Goal: Use online tool/utility: Utilize a website feature to perform a specific function

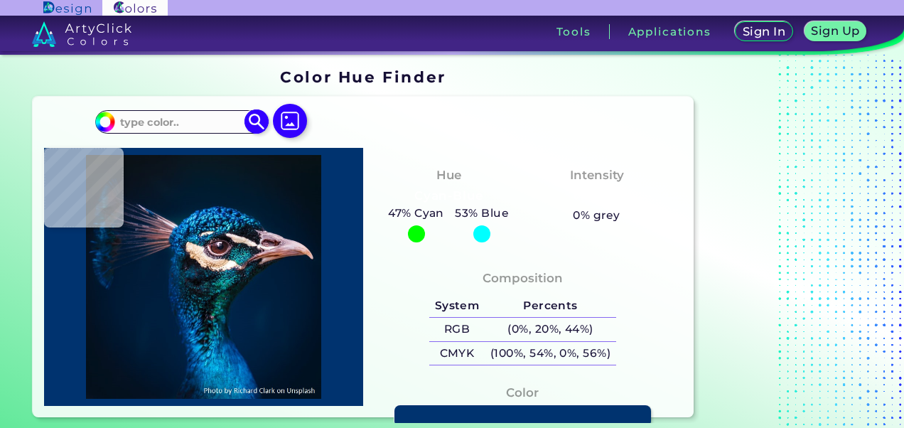
click at [193, 114] on input at bounding box center [181, 121] width 132 height 19
click at [104, 121] on input "#00bfff" at bounding box center [103, 120] width 18 height 18
type input "#00d5ff"
type input "#00D5FF"
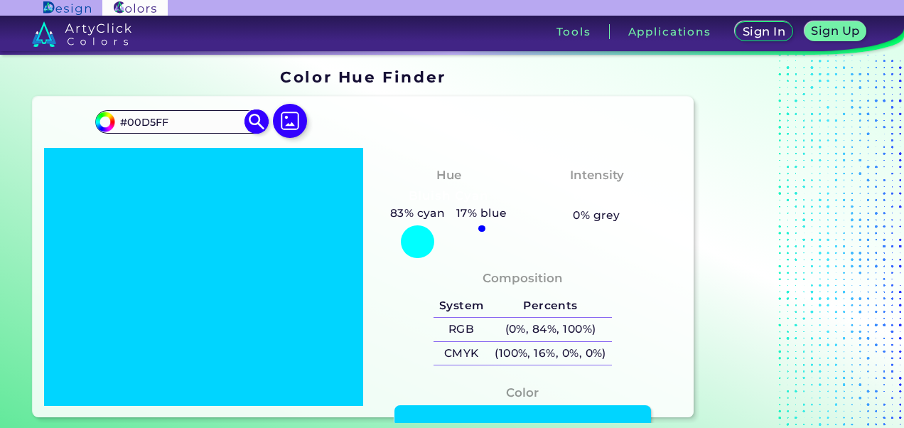
type input "#00eeff"
type input "#00EEFF"
type input "#00ffcc"
type input "#00FFCC"
type input "#00ffaa"
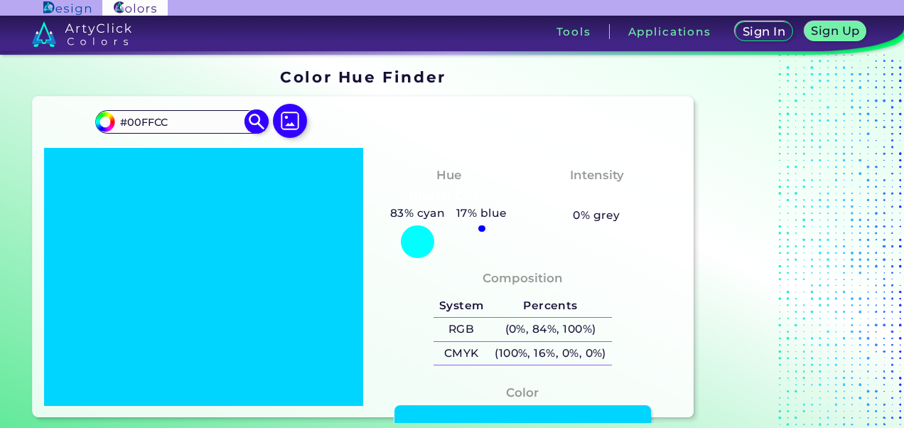
type input "#00FFAA"
type input "#00ff6e"
type input "#00FF6E"
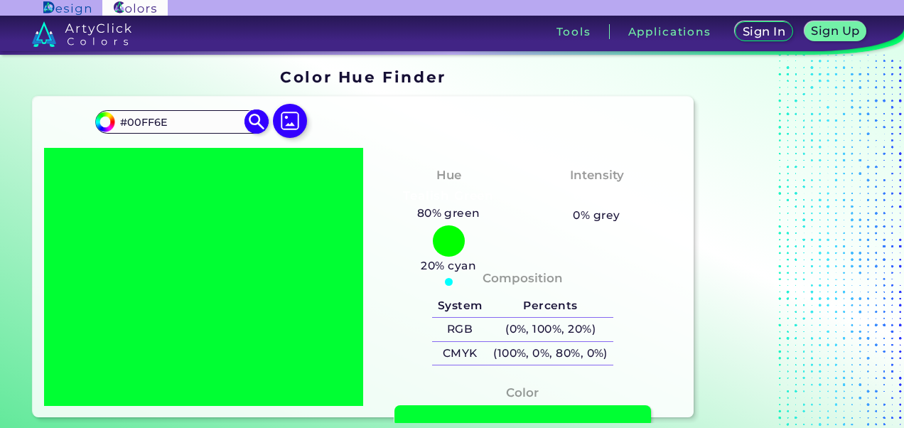
type input "#37ff00"
type input "#37FF00"
type input "#bbff00"
type input "#BBFF00"
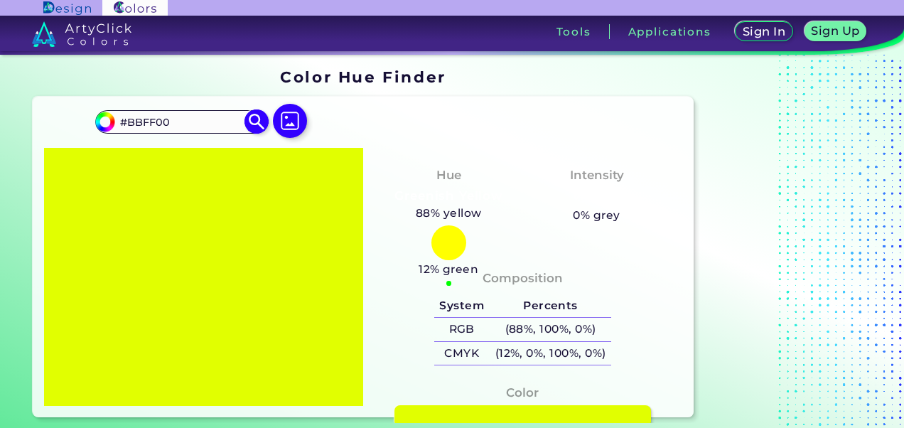
type input "#ffd500"
type input "#FFD500"
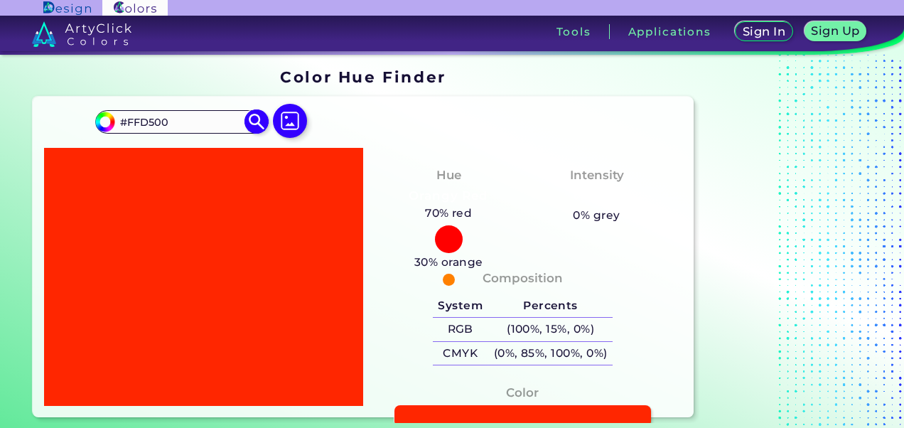
type input "#ff2600"
type input "#FF2600"
type input "#ff3300"
type input "#FF3300"
type input "#ff4000"
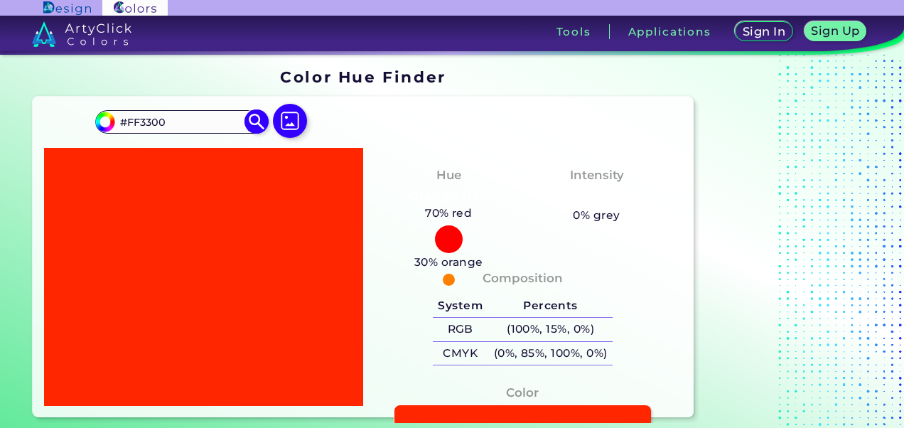
type input "#FF4000"
type input "#ff4d00"
type input "#FF4D00"
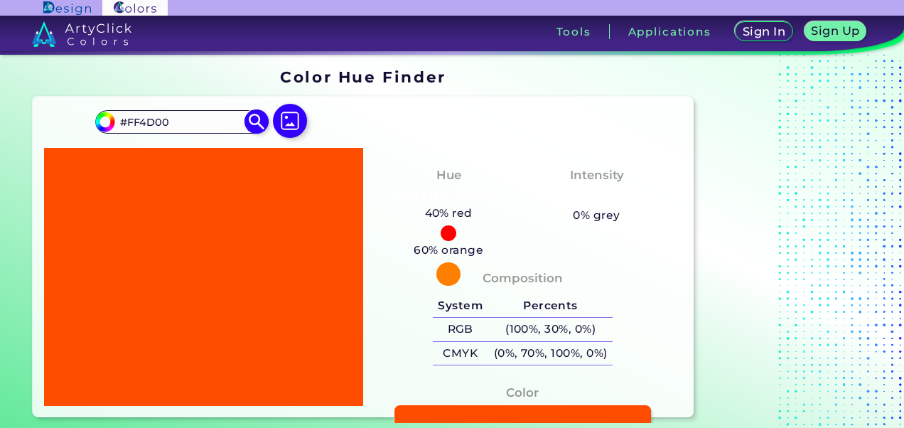
type input "#ff5900"
type input "#FF5900"
type input "#ff6600"
type input "#FF6600"
type input "#ff7300"
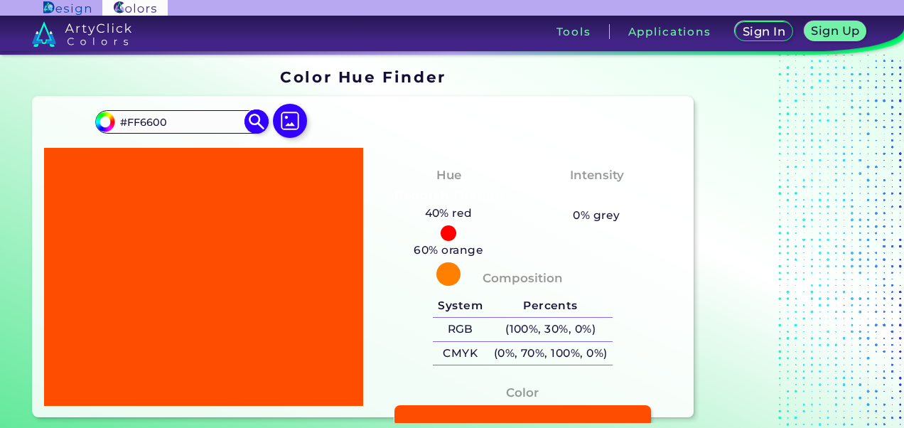
type input "#FF7300"
type input "#ff7b00"
type input "#FF7B00"
type input "#ff8800"
type input "#FF8800"
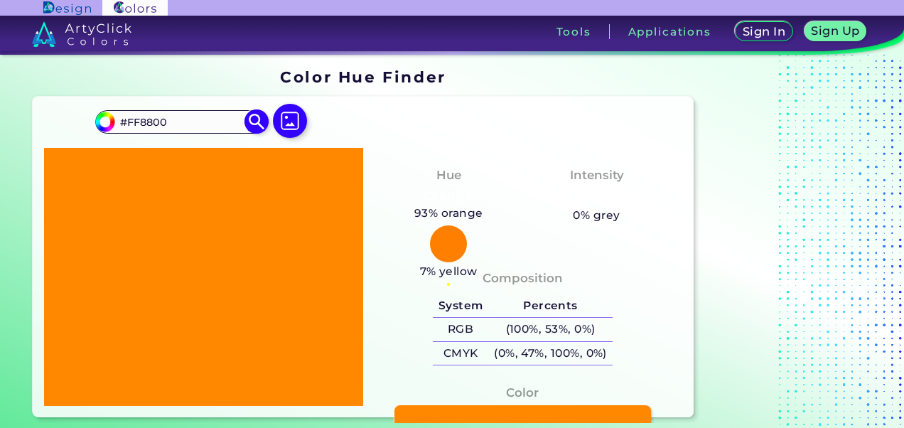
type input "#ff9500"
type input "#FF9500"
type input "#ffa200"
type input "#FFA200"
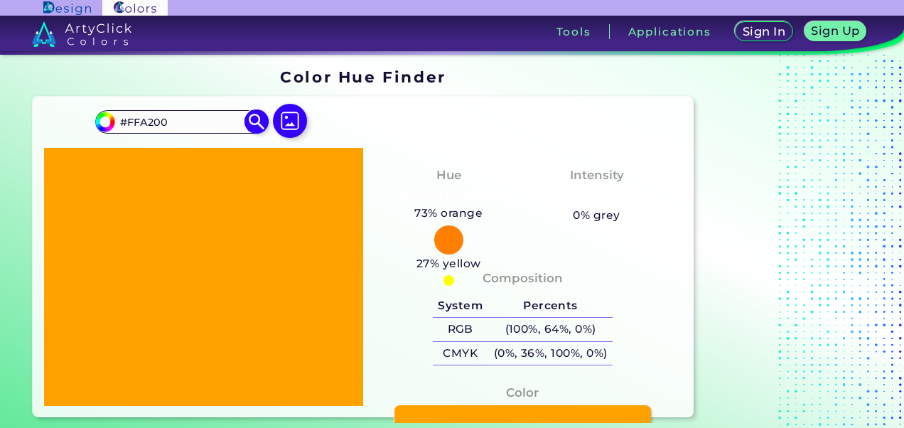
type input "#ffae00"
type input "#FFAE00"
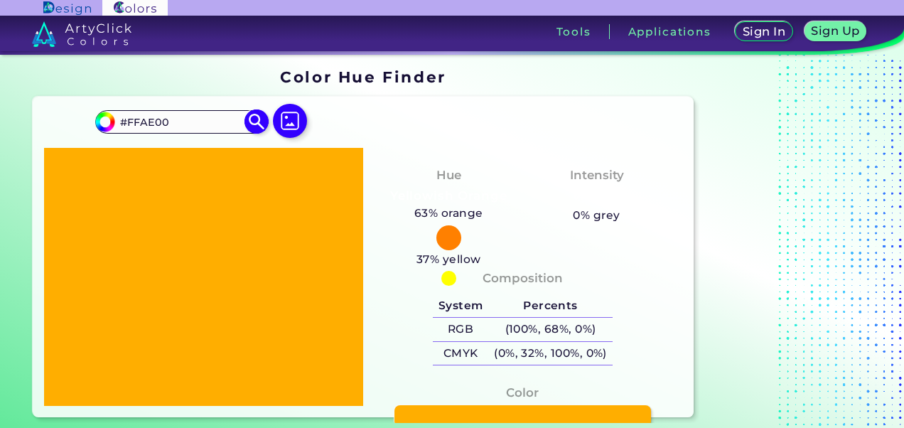
type input "#fdfdfc"
type input "#FDFDFC"
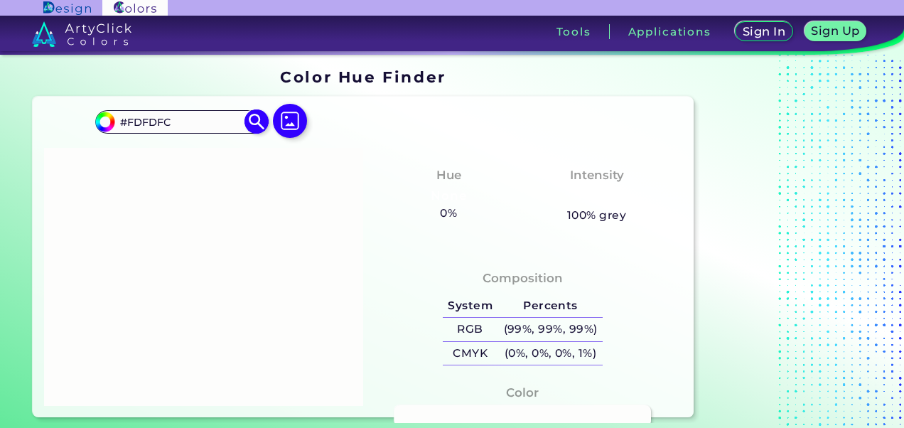
type input "#fbfaf9"
type input "#FBFAF9"
type input "#f3f1ed"
type input "#F3F1ED"
type input "#e5e2dc"
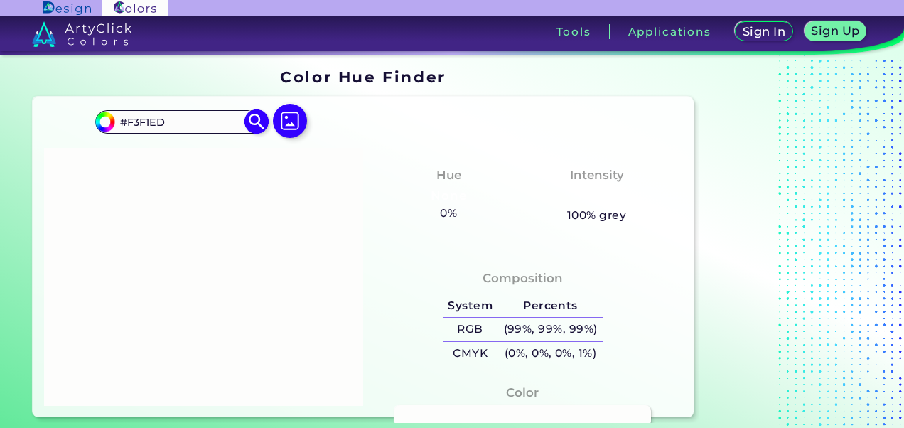
type input "#E5E2DC"
type input "#bab4a6"
type input "#BAB4A6"
type input "#9c9586"
type input "#9C9586"
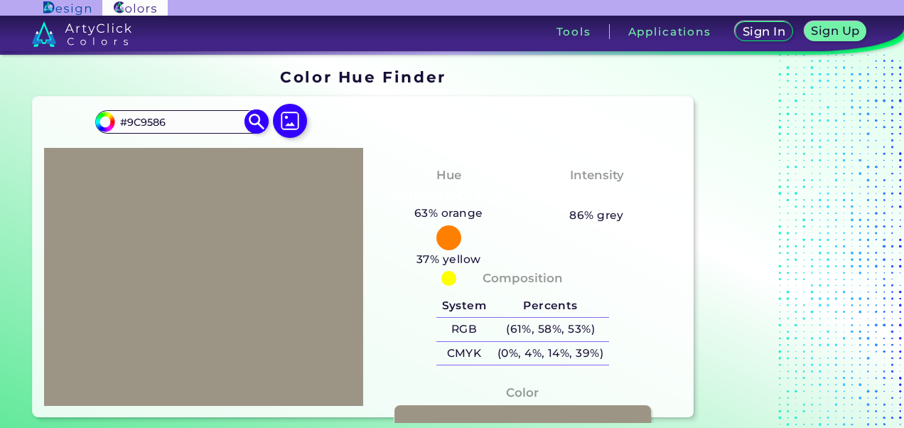
type input "#9f9889"
type input "#9F9889"
type input "#a19a8c"
type input "#A19A8C"
type input "#a29b8b"
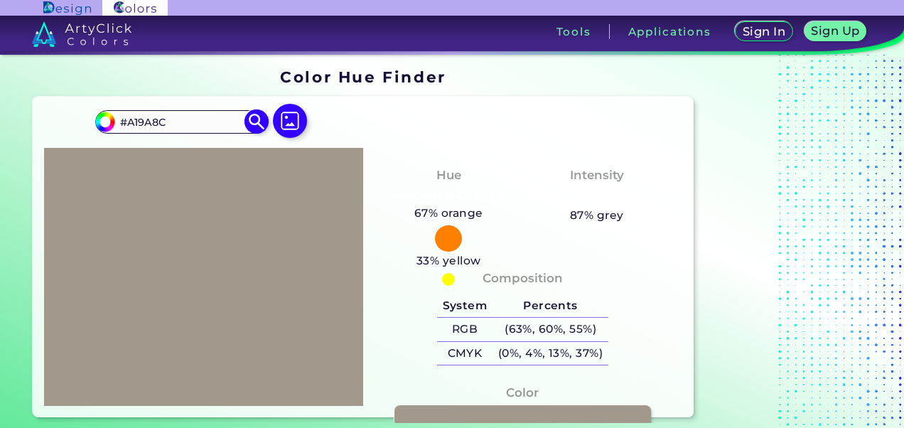
type input "#A29B8B"
type input "#a49d8e"
type input "#A49D8E"
type input "#a6a091"
type input "#A6A091"
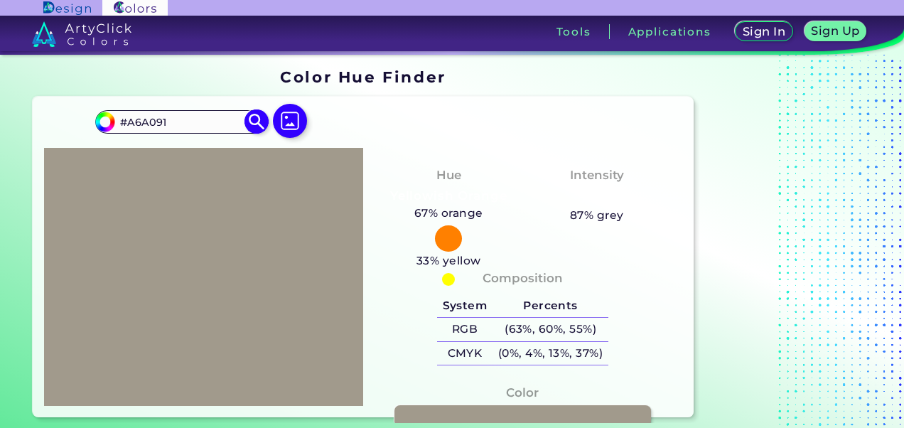
type input "#a9a293"
type input "#A9A293"
type input "#aca595"
type input "#ACA595"
type input "#b1aa9a"
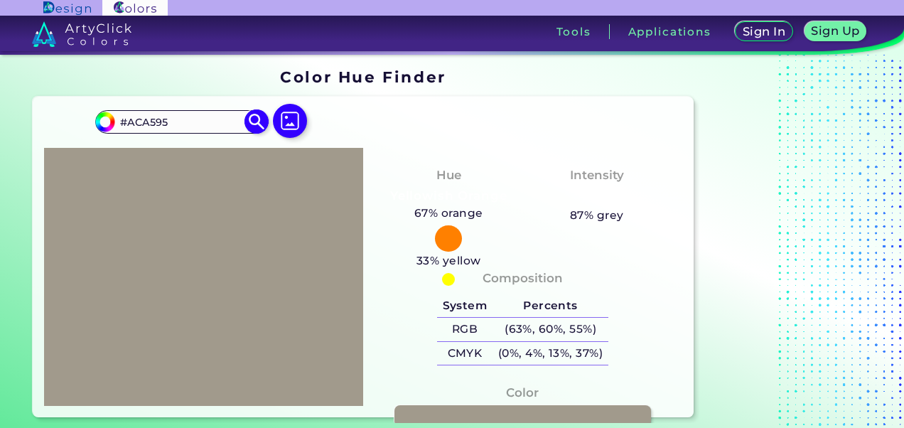
type input "#B1AA9A"
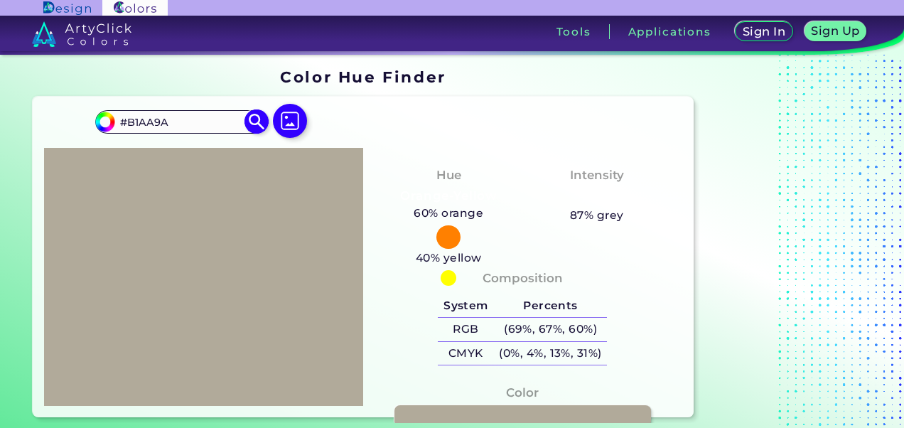
type input "#b4ac9d"
type input "#B4AC9D"
type input "#b7af9f"
type input "#B7AF9F"
type input "#b6afa0"
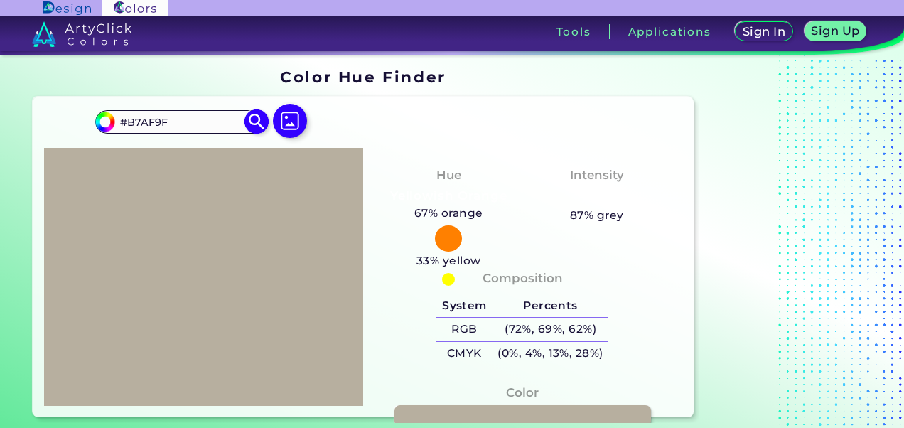
type input "#B6AFA0"
type input "#b8b1a3"
type input "#B8B1A3"
type input "#b3ac9e"
type input "#B3AC9E"
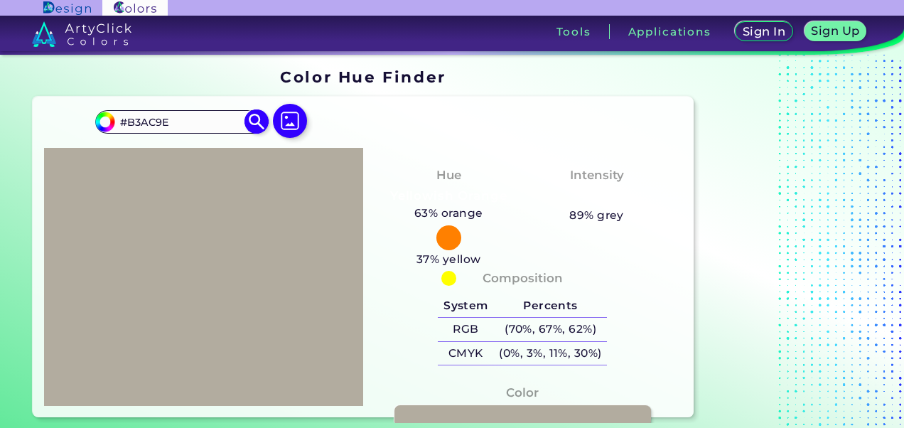
type input "#b2ac9f"
type input "#B2AC9F"
type input "#b0a99c"
type input "#B0A99C"
type input "#afa99d"
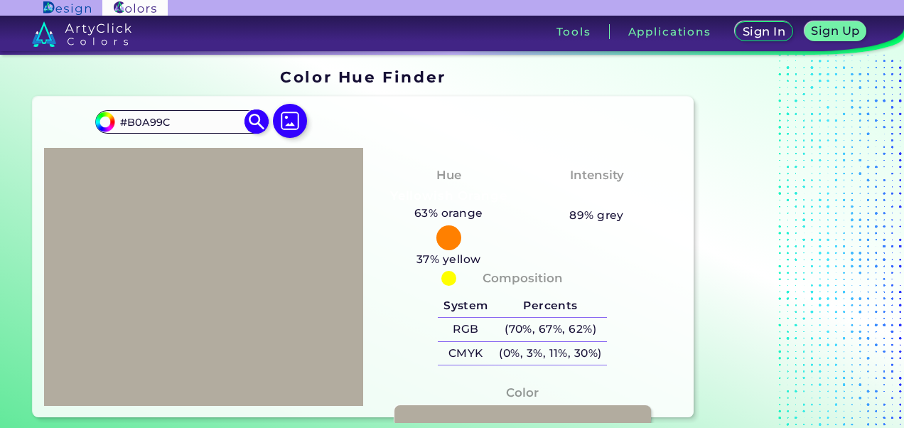
type input "#AFA99D"
type input "#b1aba0"
type input "#B1ABA0"
type input "#b4aea2"
type input "#B4AEA2"
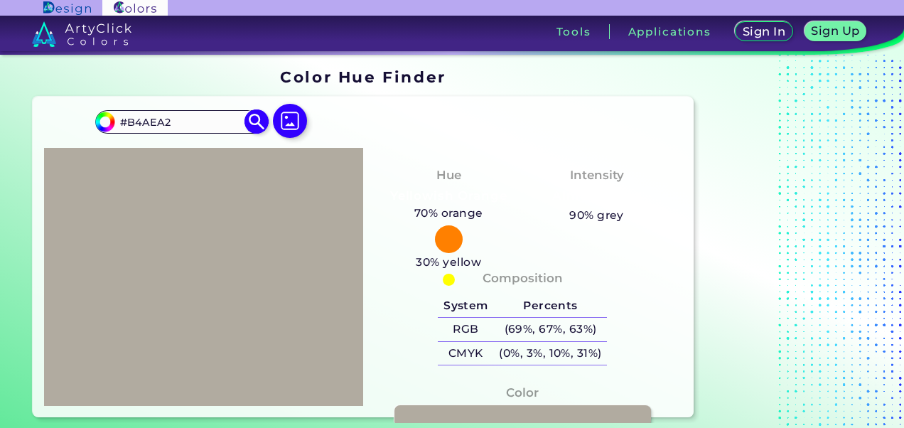
type input "#b6b1a4"
type input "#B6B1A4"
type input "#b9b3a7"
type input "#B9B3A7"
type input "#bcb6a9"
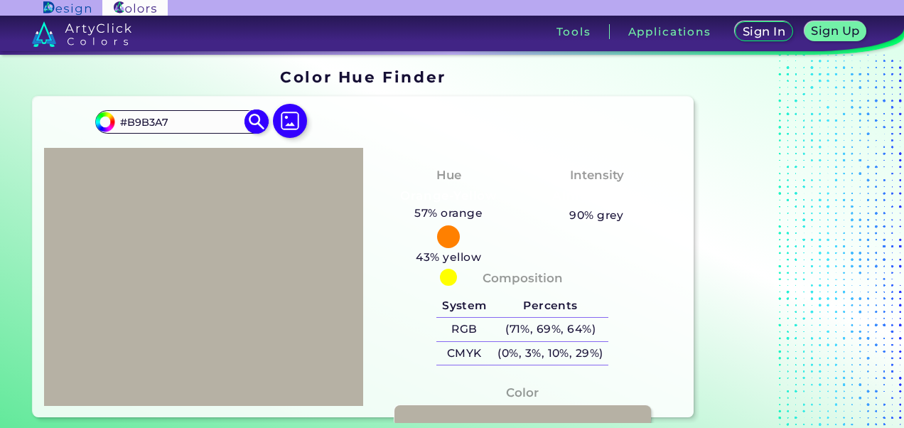
type input "#BCB6A9"
type input "#bfb9ab"
type input "#BFB9AB"
type input "#c1bbae"
type input "#C1BBAE"
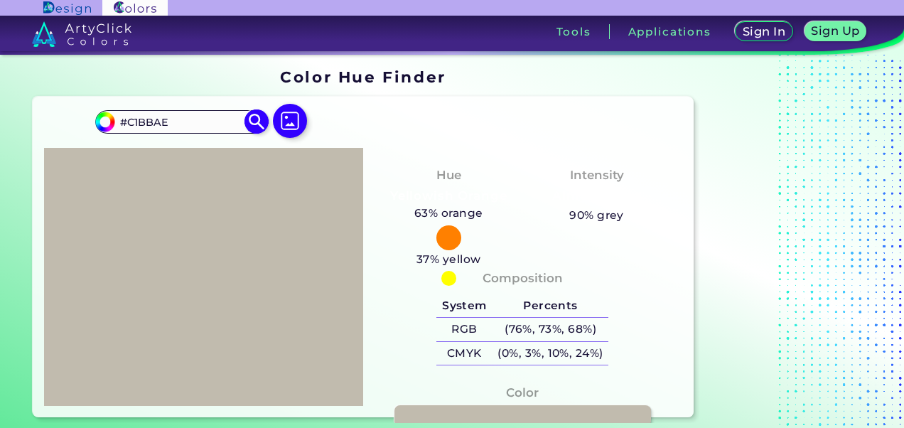
type input "#c4beb1"
type input "#C4BEB1"
type input "#c6c0b3"
type input "#C6C0B3"
type input "#c9c3b6"
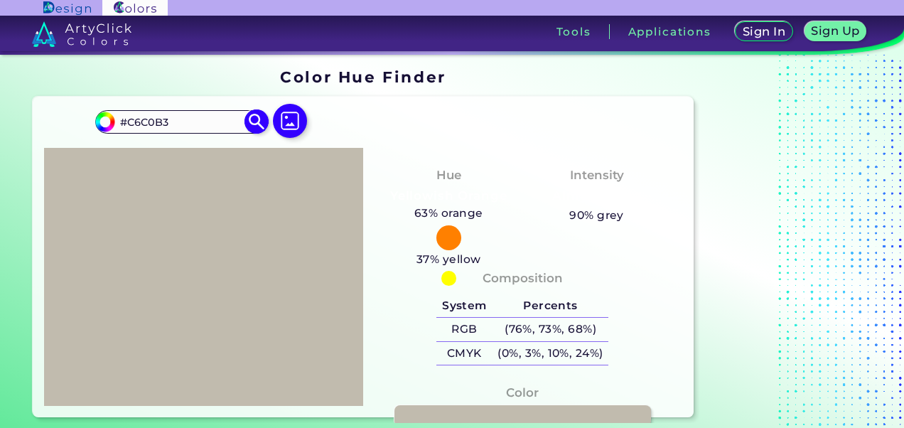
type input "#C9C3B6"
type input "#c9c3b5"
type input "#C9C3B5"
type input "#ccc5b8"
type input "#CCC5B8"
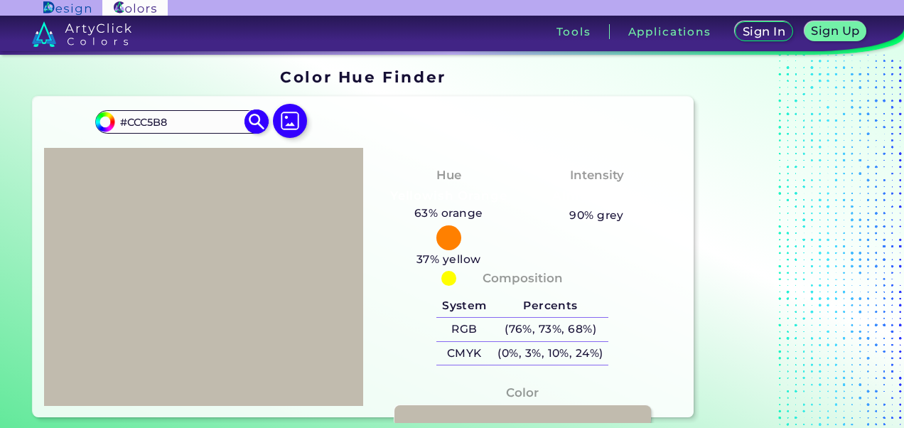
type input "#cec8ba"
type input "#CEC8BA"
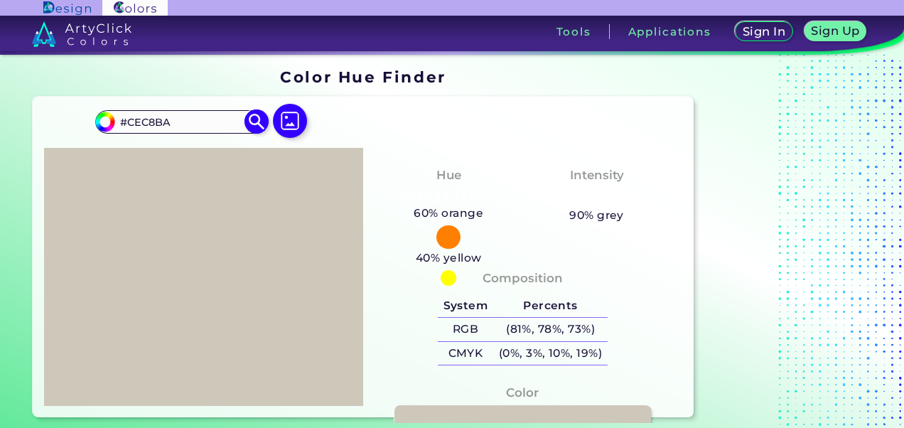
type input "#cfc8ba"
type input "#CFC8BA"
type input "#cdc6b7"
type input "#CDC6B7"
type input "#cdc6b6"
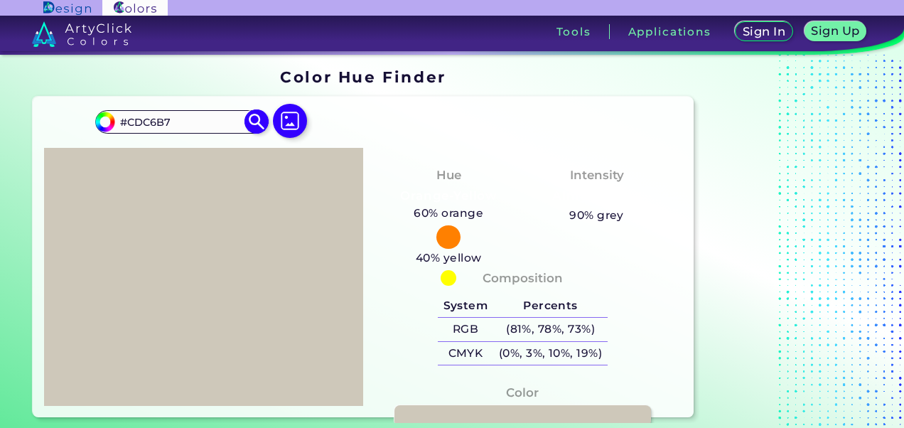
type input "#CDC6B6"
type input "#d0c9b9"
type input "#D0C9B9"
type input "#cfc8b9"
type input "#CFC8B9"
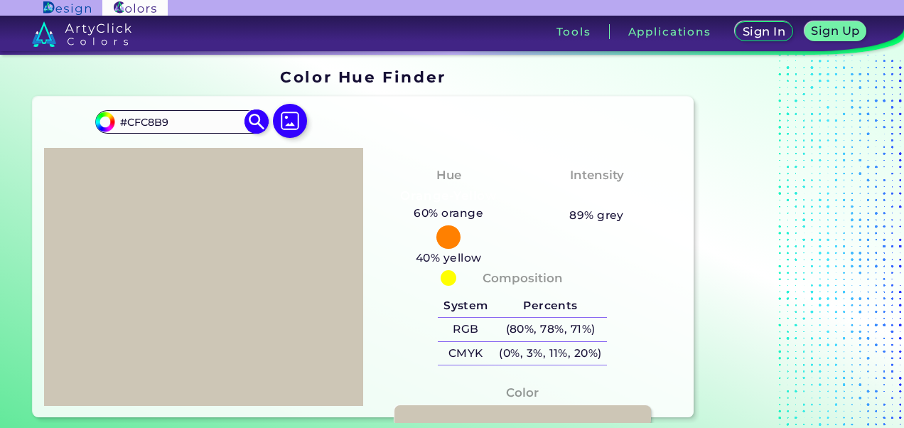
type input "#d3cbbb"
type input "#D3CBBB"
type input "#d5cebe"
type input "#D5CEBE"
type input "#d6cebd"
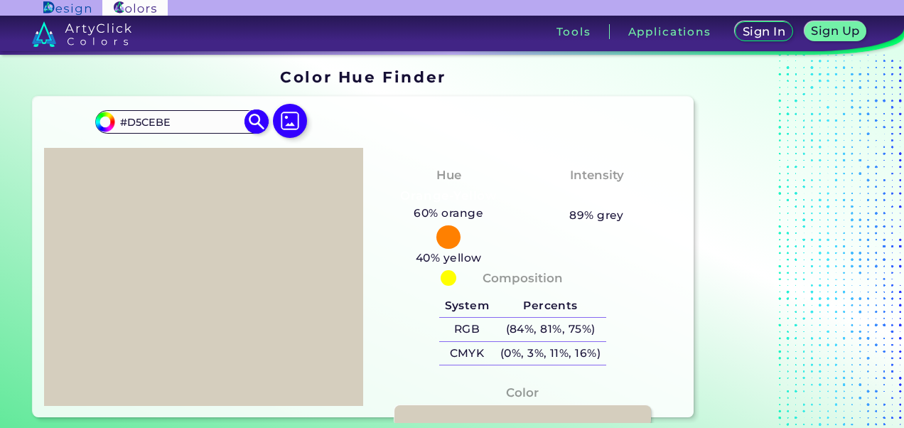
type input "#D6CEBD"
type input "#d7cebc"
type input "#D7CEBC"
type input "#d7cfbc"
type input "#D7CFBC"
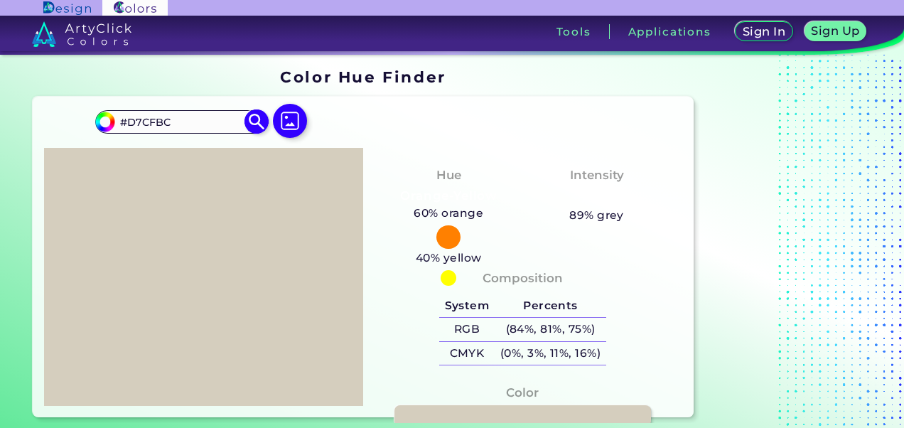
type input "#d8cfba"
type input "#D8CFBA"
type input "#dbd1bd"
type input "#DBD1BD"
type input "#ded4c0"
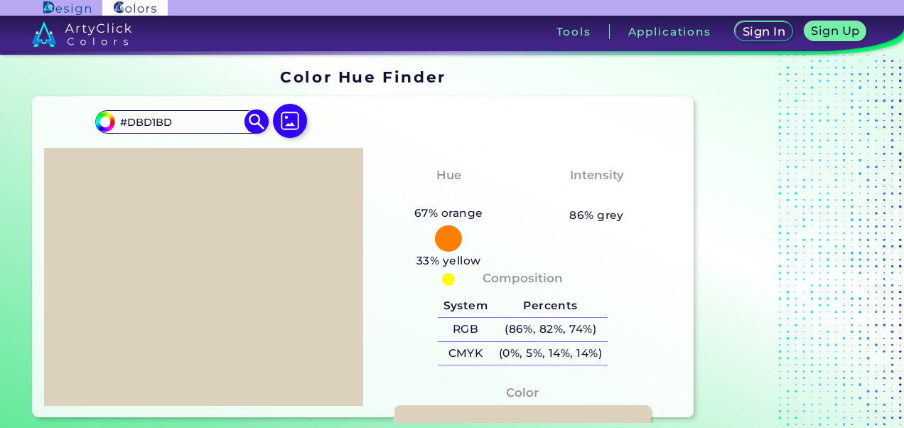
type input "#DED4C0"
type input "#e1d7c1"
type input "#E1D7C1"
type input "#eadfc8"
type input "#EADFC8"
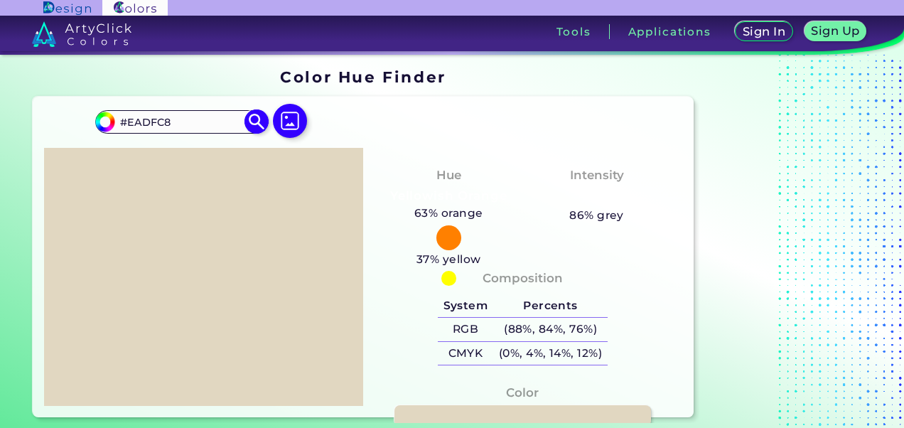
type input "#f0e4cc"
type input "#F0E4CC"
type input "#efe4cc"
type input "#EFE4CC"
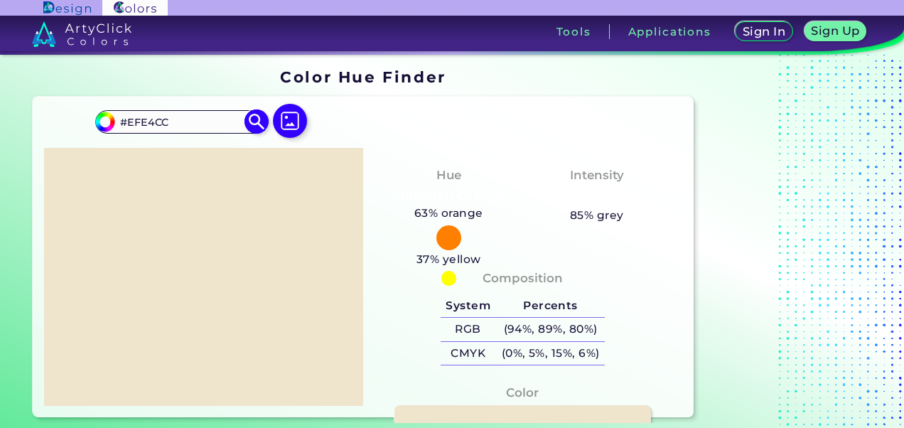
type input "#f0e6d0"
type input "#F0E6D0"
type input "#ece1cb"
type input "#ECE1CB"
type input "#ebe1cb"
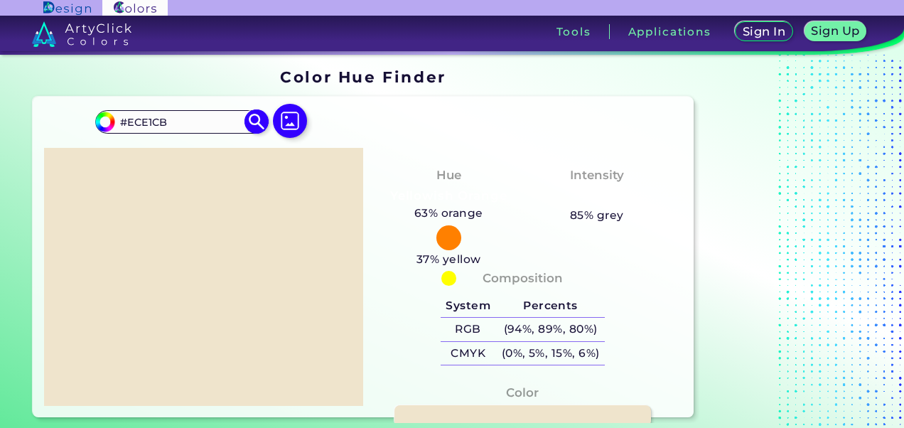
type input "#EBE1CB"
type input "#e8dec9"
type input "#E8DEC9"
type input "#e2d9c5"
type input "#E2D9C5"
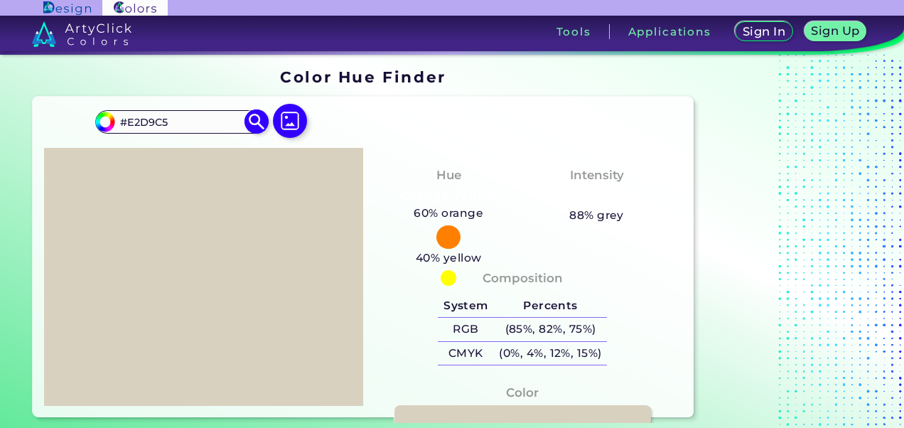
type input "#d9d1bf"
type input "#D9D1BF"
type input "#d6cebd"
type input "#D6CEBD"
type input "#d5cebe"
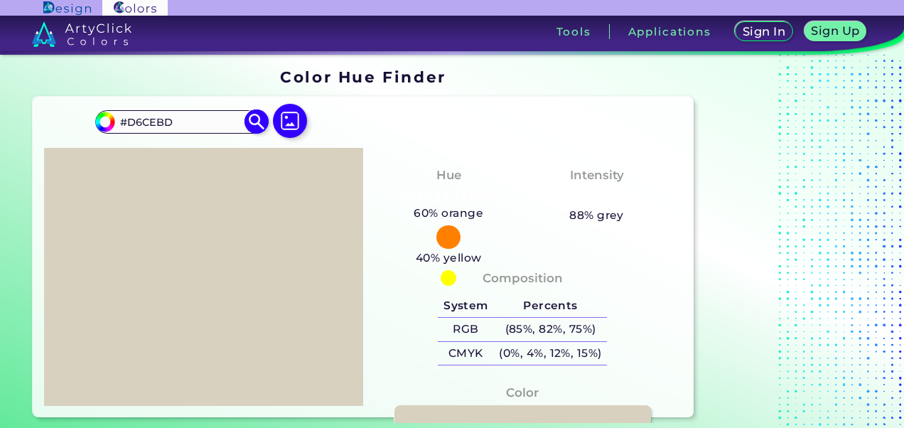
type input "#D5CEBE"
type input "#cdc6b6"
type input "#CDC6B6"
type input "#c1bbae"
type input "#C1BBAE"
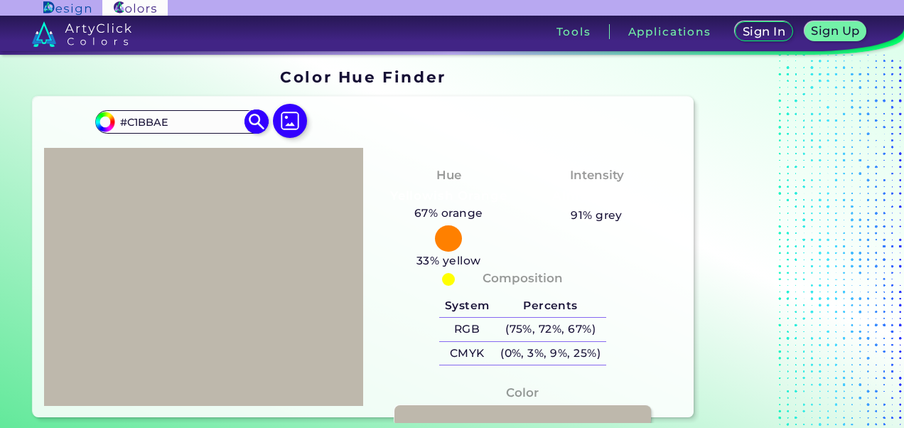
type input "#beb8ac"
type input "#BEB8AC"
type input "#c3bdb1"
type input "#C3BDB1"
type input "#c6c0b3"
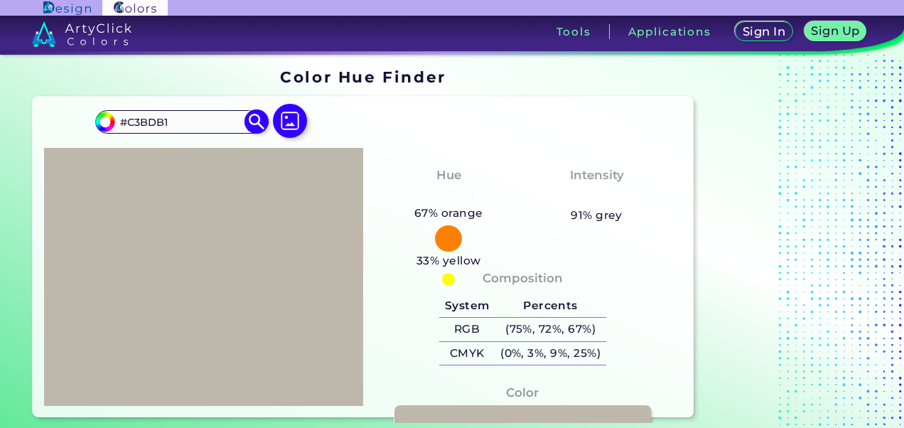
type input "#C6C0B3"
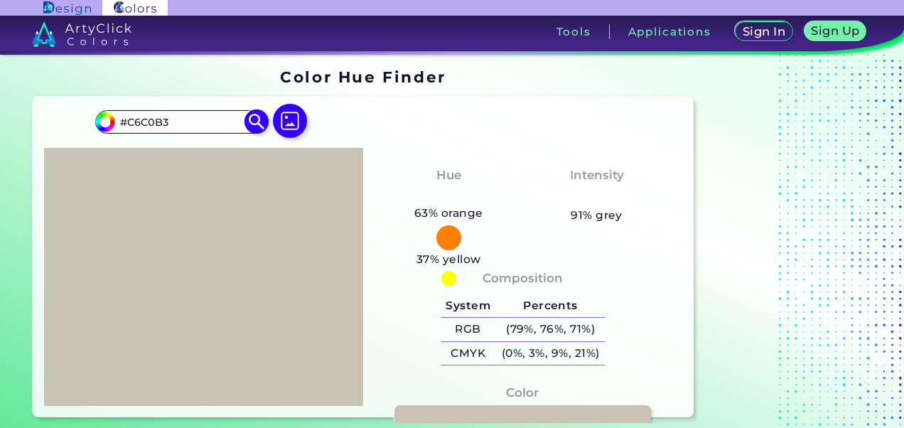
type input "#c9c3b6"
type input "#C9C3B6"
type input "#c9c3b5"
type input "#C9C3B5"
type input "#cec8ba"
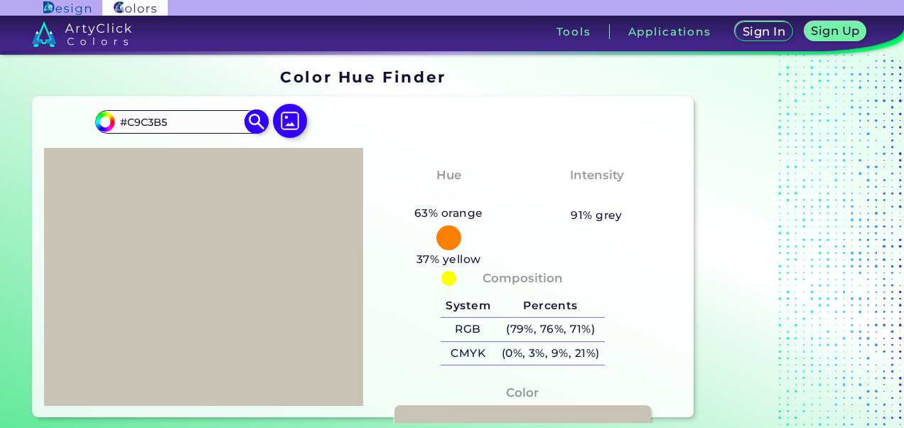
type input "#CEC8BA"
type input "#d2cbbc"
type input "#D2CBBC"
type input "#d3cbbb"
type input "#D3CBBB"
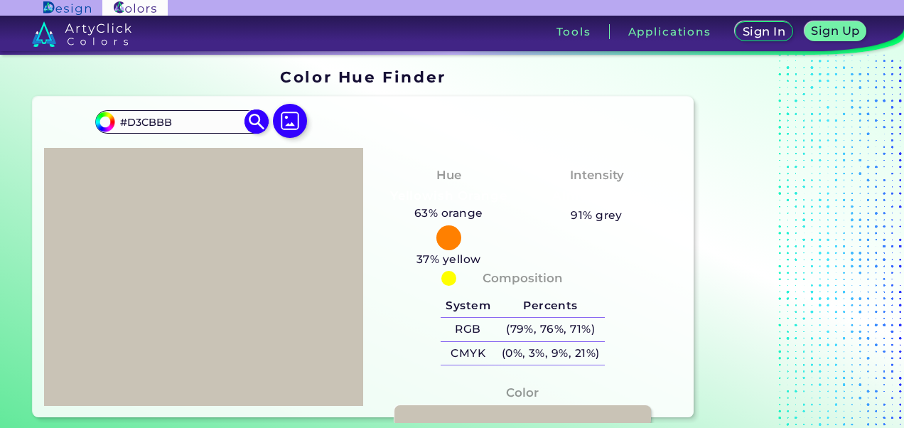
type input "#d5cebe"
type input "#D5CEBE"
type input "#d9d1bf"
type input "#D9D1BF"
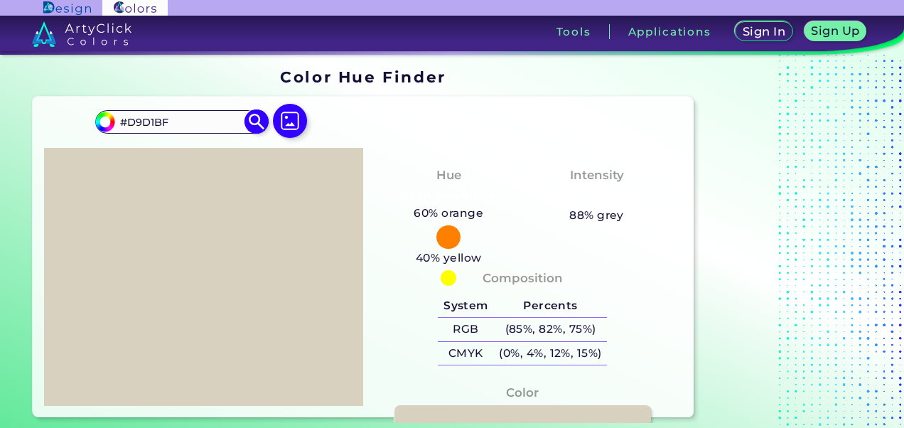
type input "#dad1be"
type input "#DAD1BE"
type input "#d7cfbc"
type input "#D7CFBC"
type input "#d5ccb9"
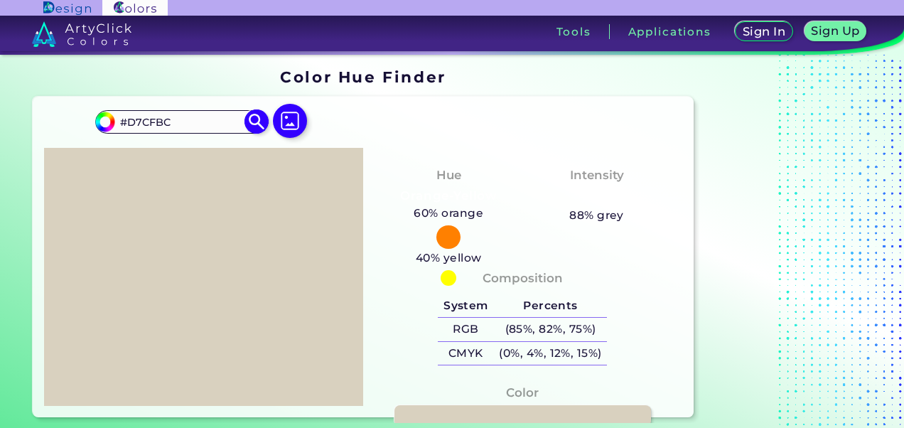
type input "#D5CCB9"
type input "#d2c9b7"
type input "#D2C9B7"
type input "#d2cab6"
type input "#D2CAB6"
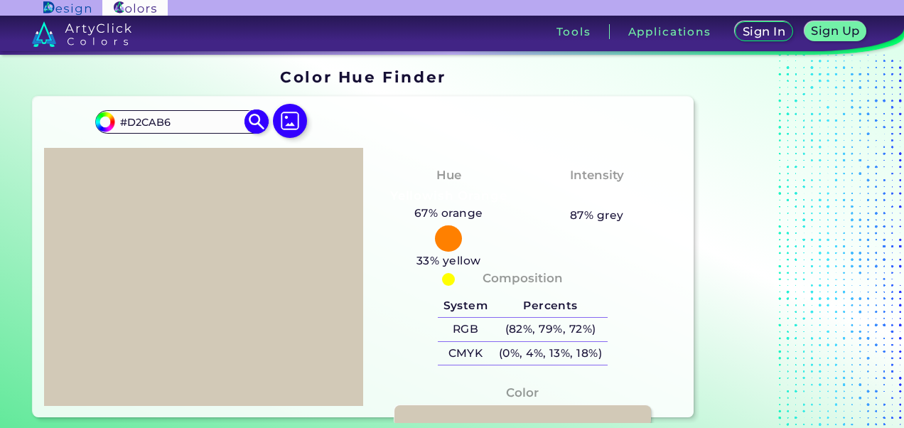
type input "#d1c7b3"
type input "#D1C7B3"
type input "#d0c7b3"
type input "#D0C7B3"
type input "#cfc5b0"
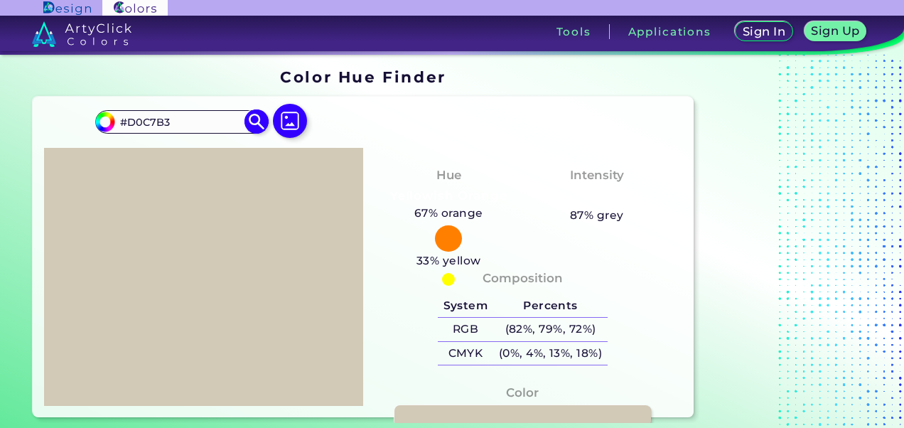
type input "#CFC5B0"
